Goal: Task Accomplishment & Management: Complete application form

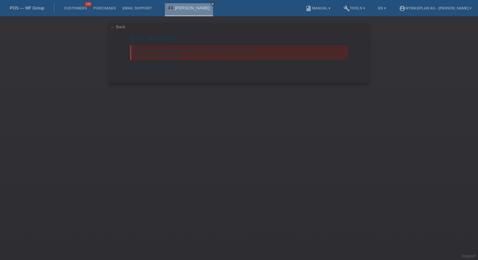
click at [32, 4] on div "POS — MF Group" at bounding box center [27, 8] width 54 height 11
click at [32, 7] on link "POS — MF Group" at bounding box center [27, 8] width 34 height 5
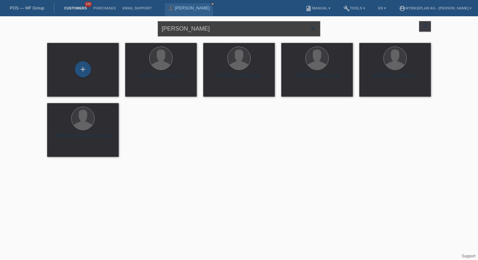
click at [185, 33] on input "Gregory Perne" at bounding box center [239, 28] width 163 height 15
paste input "[PERSON_NAME]"
type input "[PERSON_NAME]"
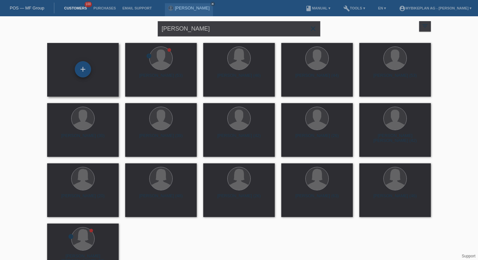
click at [87, 66] on div "+" at bounding box center [83, 69] width 16 height 16
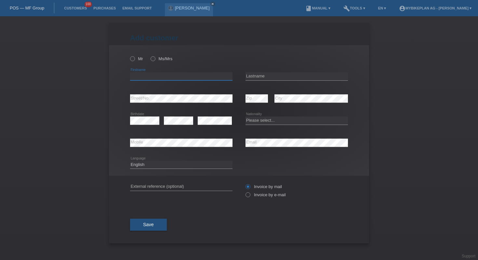
click at [164, 76] on input "text" at bounding box center [181, 76] width 102 height 8
paste input "[PERSON_NAME]"
type input "[PERSON_NAME]"
click at [263, 76] on input "text" at bounding box center [297, 76] width 102 height 8
paste input "[PERSON_NAME]"
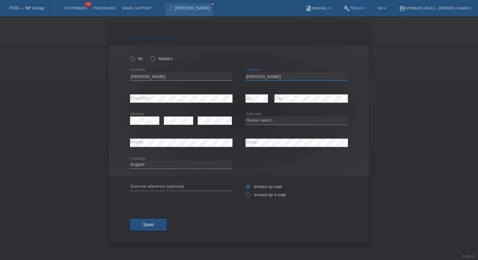
click at [261, 76] on input "[PERSON_NAME]" at bounding box center [297, 76] width 102 height 8
type input "[PERSON_NAME]"
click at [150, 55] on icon at bounding box center [150, 55] width 0 height 0
click at [154, 59] on input "Ms/Mrs" at bounding box center [153, 58] width 4 height 4
radio input "true"
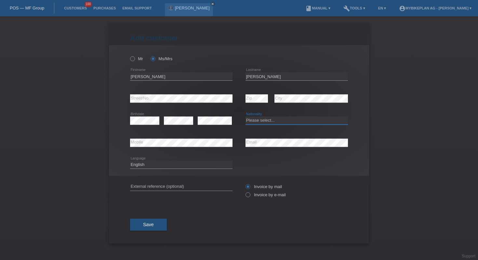
click at [270, 123] on select "Please select... Switzerland Austria Germany Liechtenstein ------------ Afghani…" at bounding box center [297, 120] width 102 height 8
click at [263, 123] on select "Please select... Switzerland Austria Germany Liechtenstein ------------ Afghani…" at bounding box center [297, 120] width 102 height 8
select select "DE"
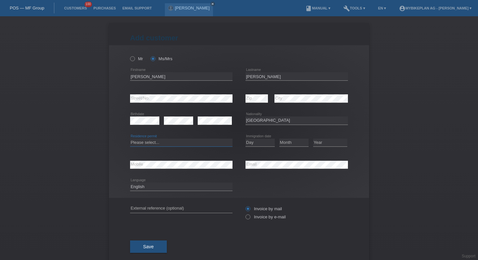
click at [173, 140] on select "Please select... C B B - Refugee status Other" at bounding box center [181, 143] width 102 height 8
select select "B"
click at [260, 145] on select "Day 01 02 03 04 05 06 07 08 09 10 11" at bounding box center [260, 143] width 29 height 8
select select "28"
click at [291, 144] on select "Month 01 02 03 04 05 06 07 08 09 10 11" at bounding box center [293, 143] width 29 height 8
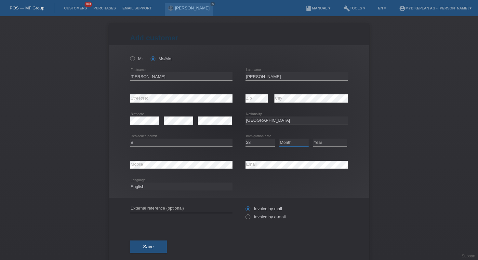
select select "02"
click at [323, 143] on select "Year 2025 2024 2023 2022 2021 2020 2019 2018 2017 2016 2015 2014 2013 2012 2011…" at bounding box center [330, 143] width 34 height 8
select select "2023"
click at [144, 190] on select "Deutsch Français Italiano English" at bounding box center [181, 186] width 102 height 8
select select "de"
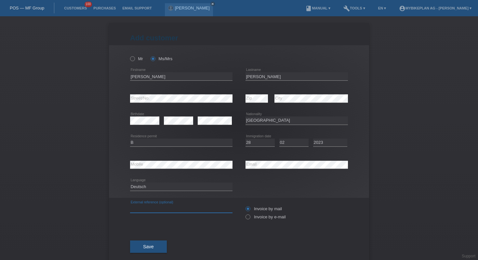
click at [178, 206] on input "text" at bounding box center [181, 209] width 102 height 8
paste input "42853048413"
type input "42853048413"
click at [252, 218] on label "Invoice by e-mail" at bounding box center [266, 216] width 40 height 5
click at [250, 218] on input "Invoice by e-mail" at bounding box center [248, 218] width 4 height 8
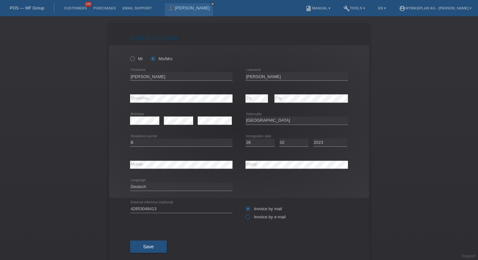
radio input "true"
click at [142, 251] on button "Save" at bounding box center [148, 246] width 37 height 12
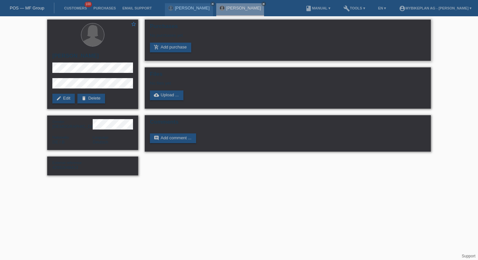
click at [173, 43] on div "No purchases yet" at bounding box center [288, 38] width 276 height 10
click at [173, 48] on link "add_shopping_cart Add purchase" at bounding box center [170, 48] width 41 height 10
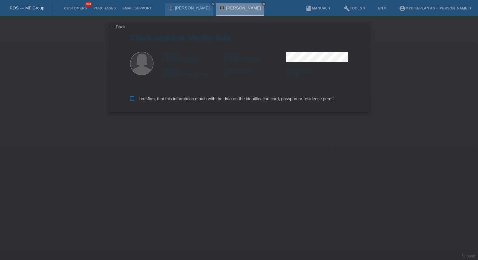
click at [163, 101] on label "I confirm, that this information match with the data on the identification card…" at bounding box center [233, 98] width 206 height 5
click at [134, 100] on input "I confirm, that this information match with the data on the identification card…" at bounding box center [132, 98] width 4 height 4
checkbox input "true"
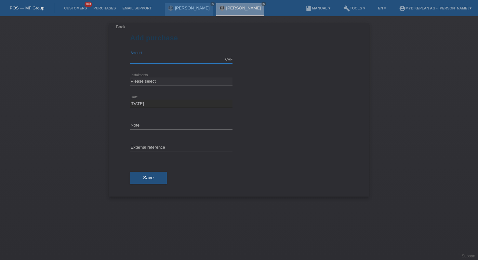
click at [154, 56] on input "text" at bounding box center [181, 59] width 102 height 8
click at [152, 58] on input "2936.00" at bounding box center [181, 59] width 102 height 8
type input "2936.52"
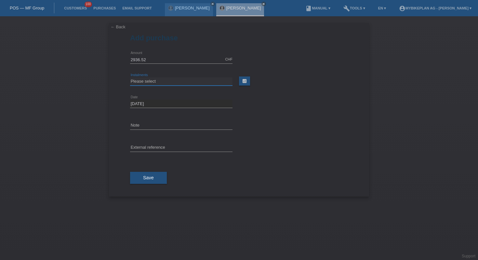
click at [183, 82] on select "Please select 6 instalments 12 instalments 18 instalments 24 instalments 36 ins…" at bounding box center [181, 81] width 102 height 8
select select "488"
click at [163, 144] on input "text" at bounding box center [181, 148] width 102 height 8
paste input "42853048413"
type input "42853048413"
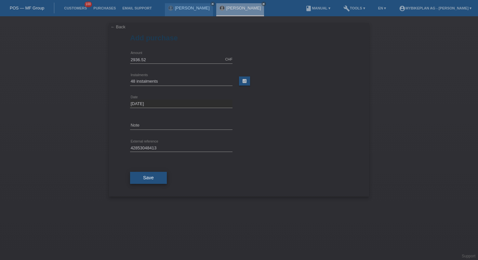
click at [156, 176] on button "Save" at bounding box center [148, 178] width 37 height 12
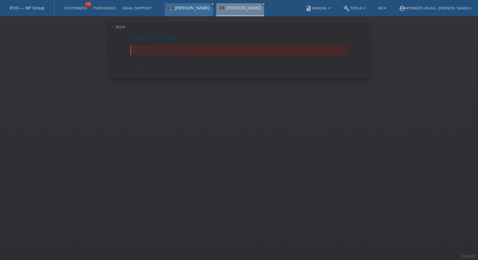
click at [210, 4] on link "close" at bounding box center [212, 4] width 5 height 5
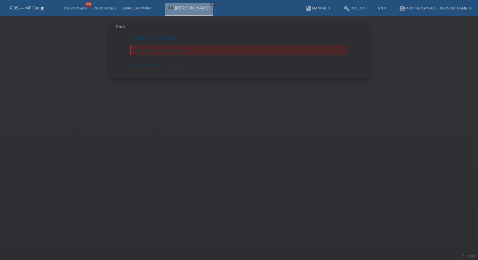
click at [211, 4] on icon "close" at bounding box center [212, 3] width 3 height 3
click at [28, 7] on link "POS — MF Group" at bounding box center [27, 8] width 34 height 5
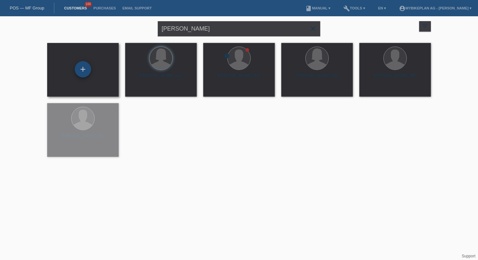
click at [85, 65] on div "+" at bounding box center [83, 69] width 16 height 16
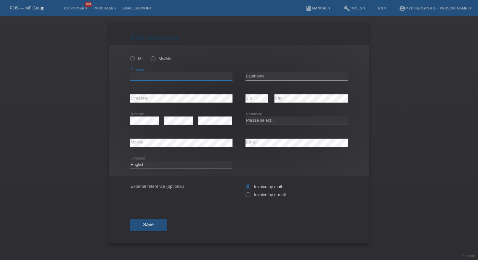
click at [171, 76] on input "text" at bounding box center [181, 76] width 102 height 8
paste input "[PERSON_NAME]"
type input "[PERSON_NAME]"
click at [255, 76] on input "text" at bounding box center [297, 76] width 102 height 8
paste input "Ali koca"
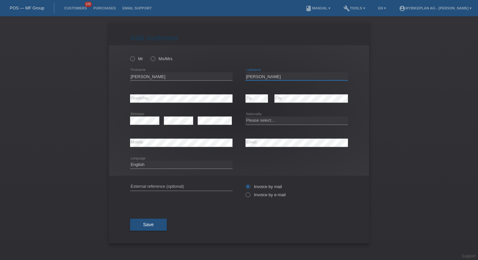
click at [252, 76] on input "Ali koca" at bounding box center [297, 76] width 102 height 8
type input "koca"
click at [288, 123] on select "Please select... Switzerland Austria Germany Liechtenstein ------------ Afghani…" at bounding box center [297, 120] width 102 height 8
select select "CH"
click at [206, 73] on input "Ali" at bounding box center [181, 76] width 102 height 8
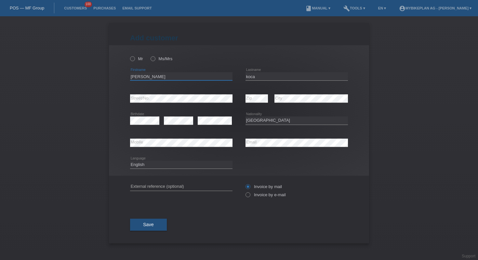
click at [206, 73] on input "Ali" at bounding box center [181, 76] width 102 height 8
paste input "[PERSON_NAME]"
type input "[PERSON_NAME]"
click at [267, 79] on input "koca" at bounding box center [297, 76] width 102 height 8
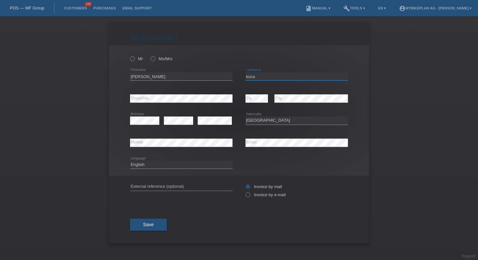
click at [267, 79] on input "koca" at bounding box center [297, 76] width 102 height 8
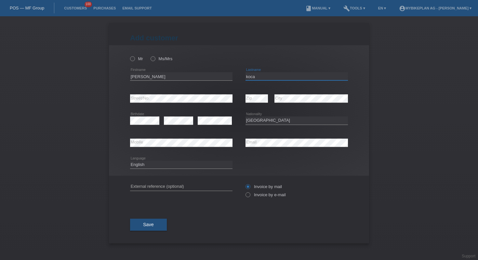
paste input "[DEMOGRAPHIC_DATA]"
type input "[DEMOGRAPHIC_DATA]"
click at [150, 55] on icon at bounding box center [150, 55] width 0 height 0
click at [155, 57] on input "Ms/Mrs" at bounding box center [153, 58] width 4 height 4
radio input "true"
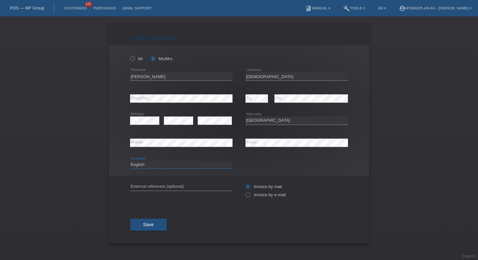
click at [167, 166] on select "Deutsch Français Italiano English" at bounding box center [181, 165] width 102 height 8
select select "de"
click at [166, 184] on input "text" at bounding box center [181, 186] width 102 height 8
paste input "42851540864"
type input "42851540864"
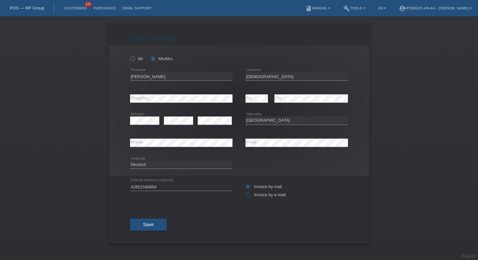
click at [253, 196] on label "Invoice by e-mail" at bounding box center [266, 194] width 40 height 5
click at [250, 196] on input "Invoice by e-mail" at bounding box center [248, 196] width 4 height 8
radio input "true"
click at [144, 226] on span "Save" at bounding box center [148, 224] width 11 height 5
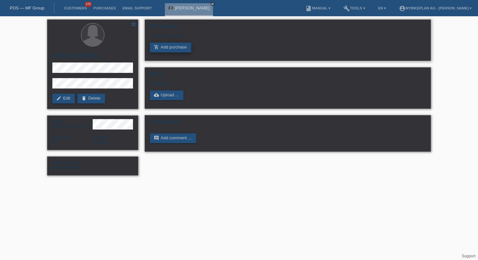
click at [168, 47] on link "add_shopping_cart Add purchase" at bounding box center [170, 48] width 41 height 10
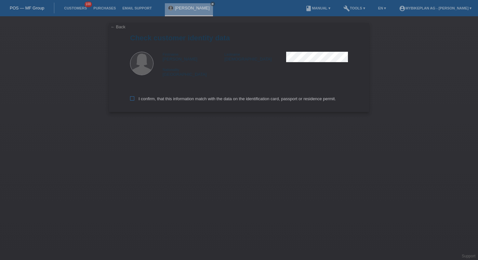
click at [182, 98] on label "I confirm, that this information match with the data on the identification card…" at bounding box center [233, 98] width 206 height 5
click at [134, 98] on input "I confirm, that this information match with the data on the identification card…" at bounding box center [132, 98] width 4 height 4
checkbox input "true"
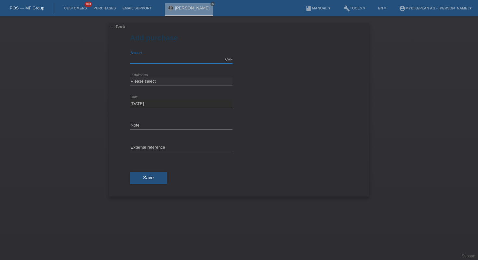
click at [162, 59] on input "text" at bounding box center [181, 59] width 102 height 8
type input "4720.00"
click at [167, 83] on select "Please select 6 instalments 12 instalments 18 instalments 24 instalments 36 ins…" at bounding box center [181, 81] width 102 height 8
select select "486"
click at [157, 146] on input "text" at bounding box center [181, 148] width 102 height 8
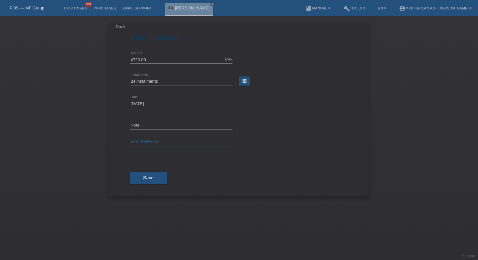
paste input "42851540864"
type input "42851540864"
click at [155, 181] on button "Save" at bounding box center [148, 178] width 37 height 12
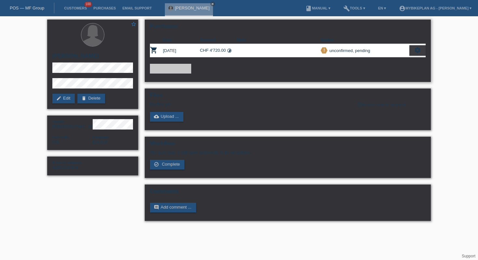
click at [414, 51] on icon "settings" at bounding box center [417, 50] width 7 height 7
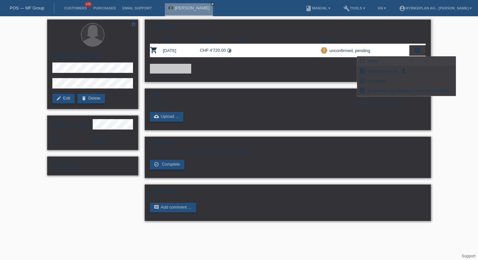
click at [366, 63] on div "fullscreen Show" at bounding box center [406, 62] width 98 height 10
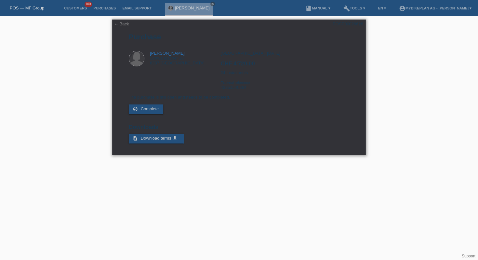
click at [342, 21] on div "POSP00026626" at bounding box center [348, 23] width 31 height 5
copy div "POSP00026626"
click at [115, 26] on link "← Back" at bounding box center [121, 23] width 15 height 5
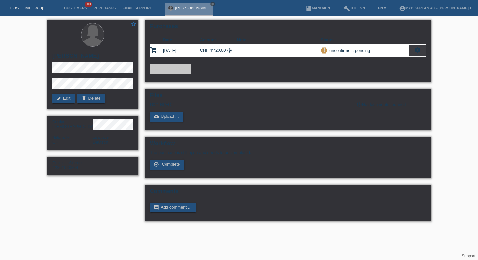
click at [211, 4] on icon "close" at bounding box center [212, 3] width 3 height 3
click at [23, 7] on link "POS — MF Group" at bounding box center [27, 8] width 34 height 5
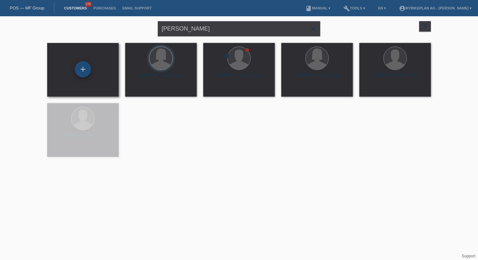
click at [78, 65] on div "+" at bounding box center [83, 69] width 16 height 16
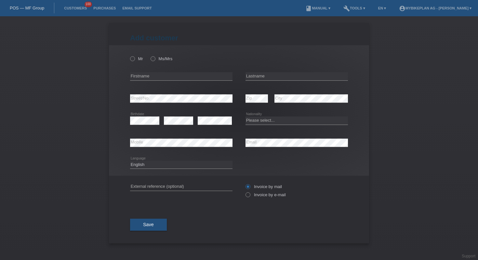
click at [152, 72] on div "error Firstname" at bounding box center [181, 76] width 102 height 22
click at [157, 78] on input "text" at bounding box center [181, 76] width 102 height 8
paste input "[PERSON_NAME]"
type input "[PERSON_NAME]"
click at [265, 73] on input "text" at bounding box center [297, 76] width 102 height 8
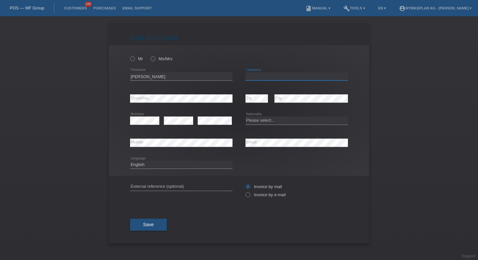
paste input "[PERSON_NAME]"
click at [260, 76] on input "[PERSON_NAME]" at bounding box center [297, 76] width 102 height 8
type input "Bürgi"
click at [267, 120] on select "Please select... Switzerland Austria Germany Liechtenstein ------------ Afghani…" at bounding box center [297, 120] width 102 height 8
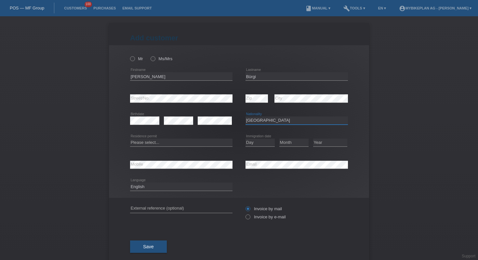
click at [262, 119] on select "Please select... Switzerland Austria Germany Liechtenstein ------------ Afghani…" at bounding box center [297, 120] width 102 height 8
select select "CH"
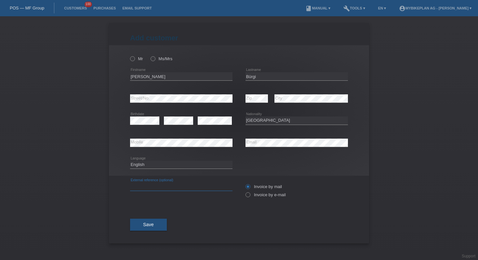
click at [163, 187] on input "text" at bounding box center [181, 186] width 102 height 8
paste input "42839398827"
type input "42839398827"
click at [152, 163] on select "Deutsch Français Italiano English" at bounding box center [181, 165] width 102 height 8
select select "de"
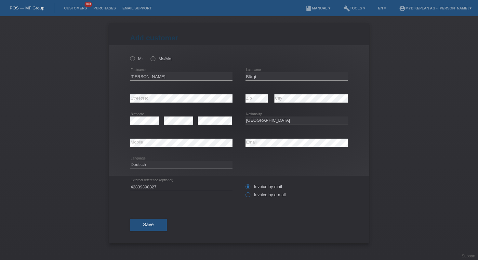
click at [253, 197] on label "Invoice by e-mail" at bounding box center [266, 194] width 40 height 5
click at [250, 197] on input "Invoice by e-mail" at bounding box center [248, 196] width 4 height 8
radio input "true"
click at [150, 64] on div "Mr Ms/Mrs" at bounding box center [181, 58] width 102 height 13
click at [129, 55] on icon at bounding box center [129, 55] width 0 height 0
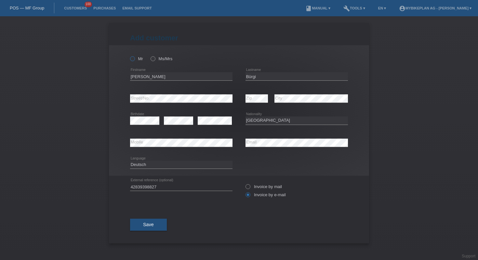
click at [132, 58] on input "Mr" at bounding box center [132, 58] width 4 height 4
radio input "true"
click at [156, 227] on button "Save" at bounding box center [148, 225] width 37 height 12
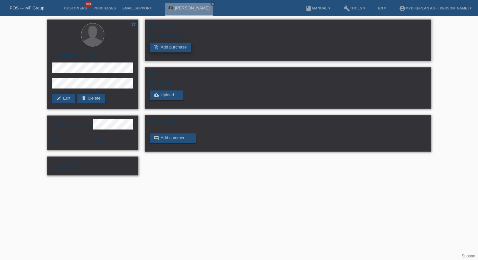
click at [170, 47] on link "add_shopping_cart Add purchase" at bounding box center [170, 48] width 41 height 10
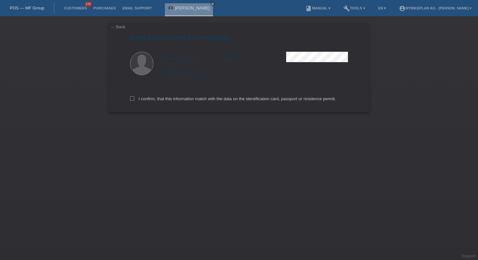
click at [163, 97] on div "I confirm, that this information match with the data on the identification card…" at bounding box center [239, 97] width 218 height 29
click at [164, 100] on label "I confirm, that this information match with the data on the identification card…" at bounding box center [233, 98] width 206 height 5
click at [134, 100] on input "I confirm, that this information match with the data on the identification card…" at bounding box center [132, 98] width 4 height 4
checkbox input "true"
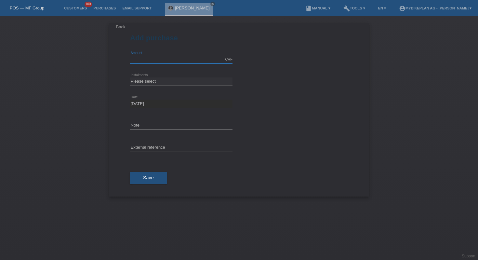
click at [142, 56] on input "text" at bounding box center [181, 59] width 102 height 8
type input "2999.00"
click at [165, 82] on select "Please select 6 instalments 12 instalments 18 instalments 24 instalments 36 ins…" at bounding box center [181, 81] width 102 height 8
select select "488"
click at [168, 147] on input "text" at bounding box center [181, 148] width 102 height 8
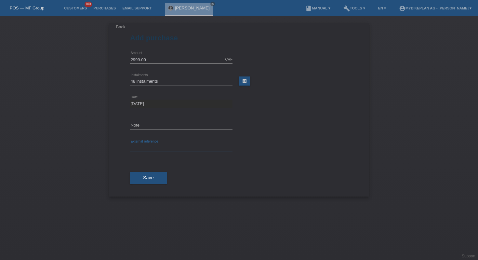
paste input "42839398827"
type input "42839398827"
click at [154, 182] on button "Save" at bounding box center [148, 178] width 37 height 12
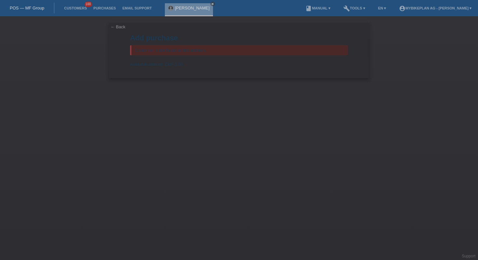
click at [41, 8] on link "POS — MF Group" at bounding box center [27, 8] width 34 height 5
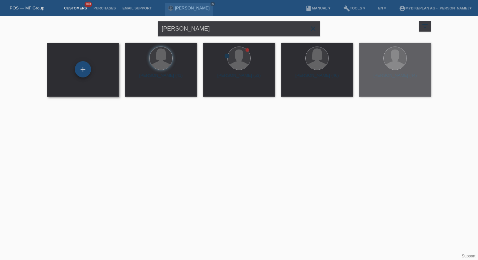
click at [82, 69] on div "+" at bounding box center [83, 69] width 16 height 16
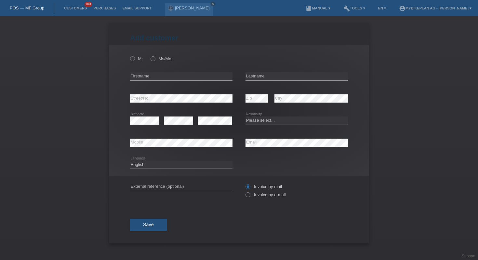
click at [265, 136] on div "error Email" at bounding box center [297, 143] width 102 height 22
click at [184, 72] on div "error Firstname" at bounding box center [181, 76] width 102 height 22
click at [185, 75] on input "text" at bounding box center [181, 76] width 102 height 8
paste input "[PERSON_NAME]"
type input "[PERSON_NAME]"
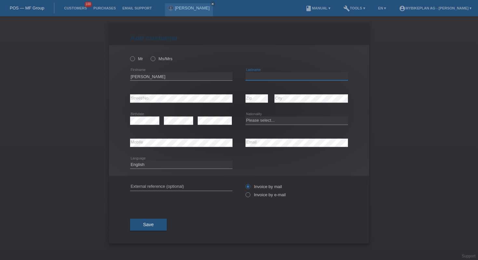
click at [284, 75] on input "text" at bounding box center [297, 76] width 102 height 8
paste input "[PERSON_NAME]"
type input "[PERSON_NAME]"
click at [268, 120] on select "Please select... Switzerland Austria Germany Liechtenstein ------------ Afghani…" at bounding box center [297, 120] width 102 height 8
select select "CH"
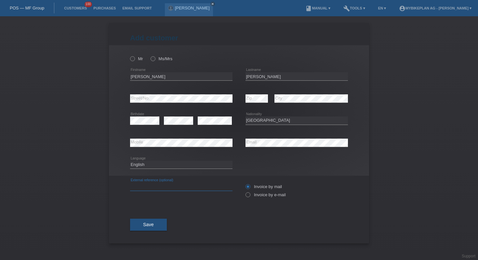
click at [192, 184] on input "text" at bounding box center [181, 186] width 102 height 8
paste input "42855113260"
type input "42855113260"
click at [163, 162] on select "Deutsch Français Italiano English" at bounding box center [181, 165] width 102 height 8
select select "fr"
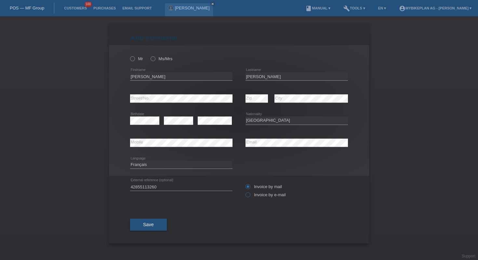
click at [266, 195] on label "Invoice by e-mail" at bounding box center [266, 194] width 40 height 5
click at [250, 195] on input "Invoice by e-mail" at bounding box center [248, 196] width 4 height 8
radio input "true"
click at [129, 55] on icon at bounding box center [129, 55] width 0 height 0
click at [133, 58] on input "Mr" at bounding box center [132, 58] width 4 height 4
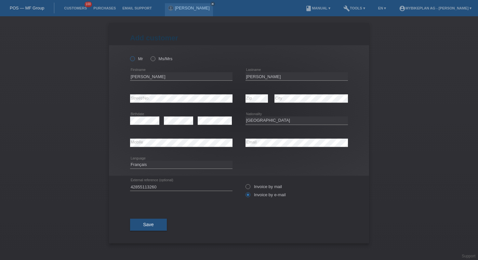
radio input "true"
click at [152, 221] on button "Save" at bounding box center [148, 225] width 37 height 12
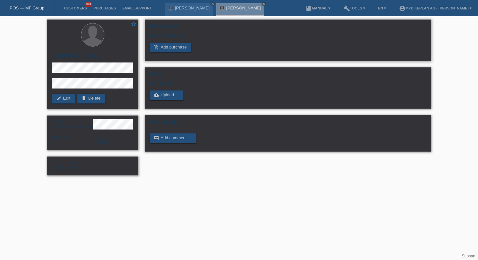
click at [168, 40] on div "No purchases yet" at bounding box center [288, 38] width 276 height 10
click at [172, 49] on link "add_shopping_cart Add purchase" at bounding box center [170, 48] width 41 height 10
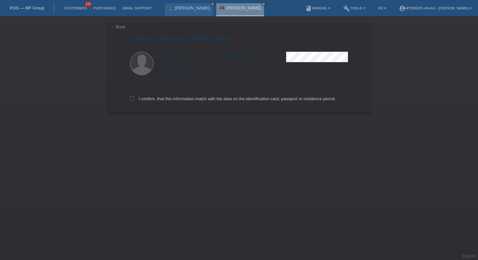
click at [173, 101] on label "I confirm, that this information match with the data on the identification card…" at bounding box center [233, 98] width 206 height 5
click at [134, 100] on input "I confirm, that this information match with the data on the identification card…" at bounding box center [132, 98] width 4 height 4
checkbox input "true"
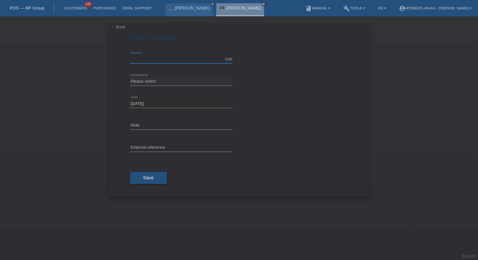
click at [164, 57] on input "text" at bounding box center [181, 59] width 102 height 8
type input "12999.00"
click at [180, 82] on select "Please select 6 instalments 12 instalments 18 instalments 24 instalments 36 ins…" at bounding box center [181, 81] width 102 height 8
select select "488"
click at [172, 144] on input "text" at bounding box center [181, 148] width 102 height 8
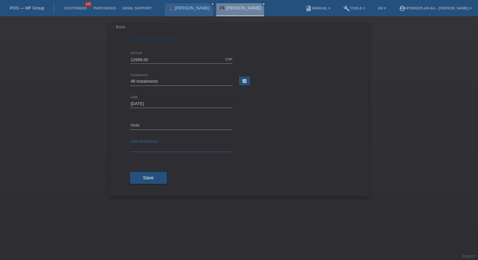
paste input "42855113260"
type input "42855113260"
click at [156, 178] on button "Save" at bounding box center [148, 178] width 37 height 12
